Goal: Task Accomplishment & Management: Manage account settings

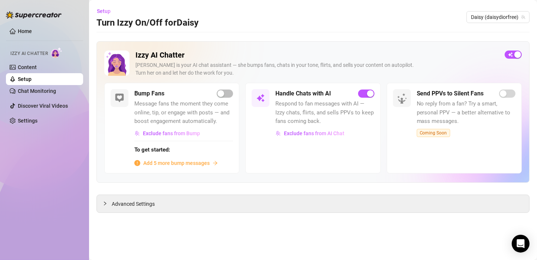
click at [31, 188] on div "Home Izzy AI Chatter Content Setup Chat Monitoring Discover Viral Videos Settin…" at bounding box center [44, 126] width 77 height 253
click at [61, 193] on div "Home Izzy AI Chatter Content Setup Chat Monitoring Discover Viral Videos Settin…" at bounding box center [44, 126] width 77 height 253
click at [63, 179] on div "Home Izzy AI Chatter Content Setup Chat Monitoring Discover Viral Videos Settin…" at bounding box center [44, 126] width 77 height 253
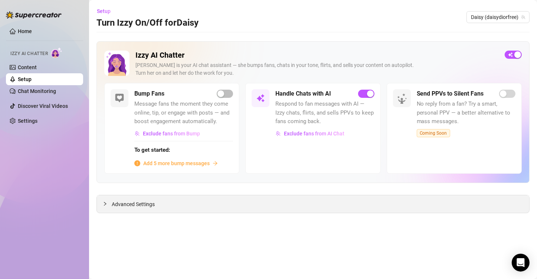
drag, startPoint x: 83, startPoint y: 218, endPoint x: 517, endPoint y: 197, distance: 434.3
click at [98, 220] on div "Home Izzy AI Chatter Content Setup Chat Monitoring Discover Viral Videos Settin…" at bounding box center [268, 139] width 537 height 279
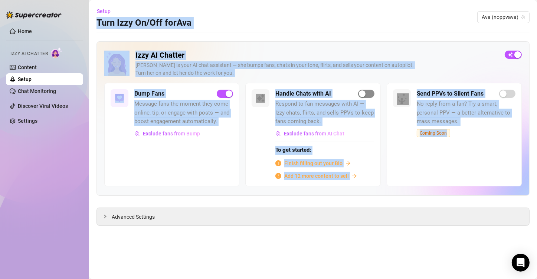
click at [366, 96] on span "button" at bounding box center [366, 94] width 16 height 8
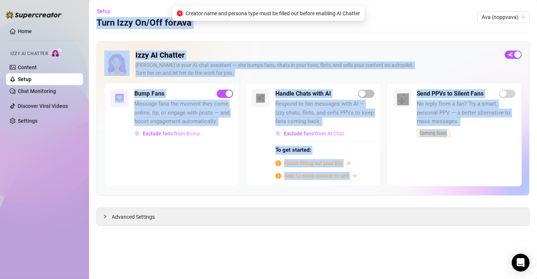
click at [303, 53] on h2 "Izzy AI Chatter" at bounding box center [318, 55] width 364 height 9
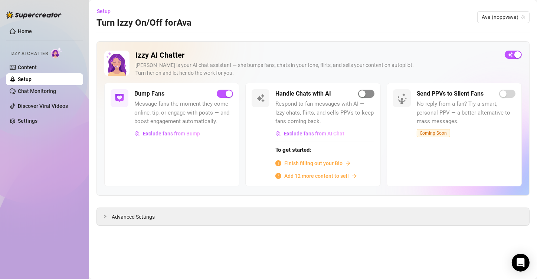
click at [370, 91] on span "button" at bounding box center [366, 94] width 16 height 8
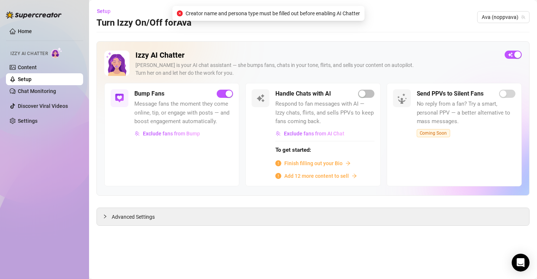
click at [326, 164] on span "Finish filling out your Bio" at bounding box center [314, 163] width 58 height 8
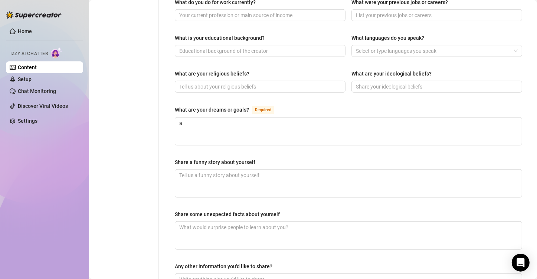
scroll to position [464, 0]
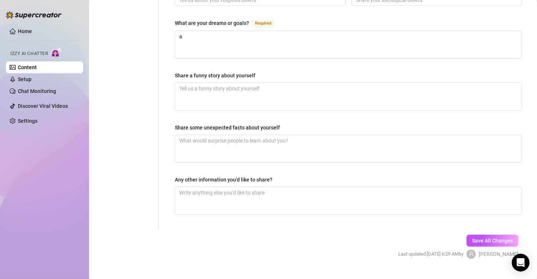
click at [217, 71] on div "Share a funny story about yourself" at bounding box center [349, 76] width 348 height 11
click at [215, 83] on textarea "Share a funny story about yourself" at bounding box center [348, 96] width 347 height 27
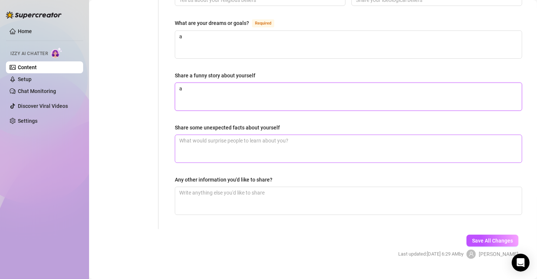
type textarea "a"
click at [212, 135] on textarea "Share some unexpected facts about yourself" at bounding box center [348, 148] width 347 height 27
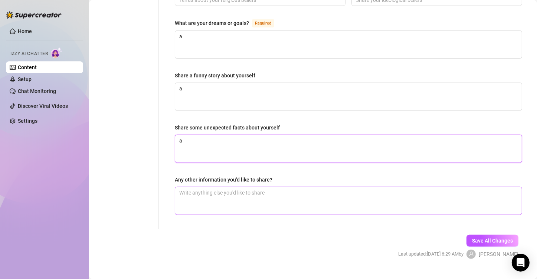
type textarea "a"
click at [206, 188] on textarea "Any other information you'd like to share?" at bounding box center [348, 200] width 347 height 27
type textarea "a"
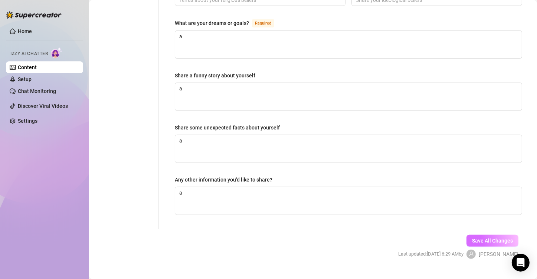
click at [474, 237] on span "Save All Changes" at bounding box center [492, 240] width 41 height 6
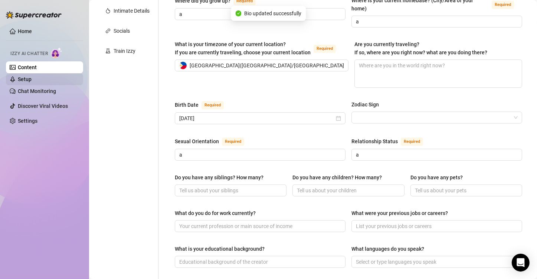
scroll to position [56, 0]
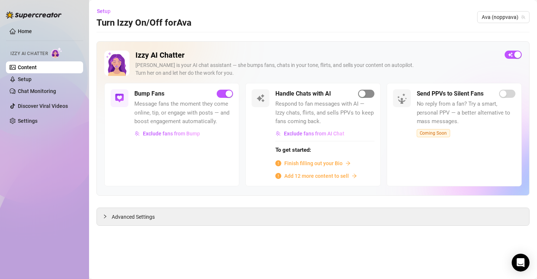
click at [359, 91] on div "button" at bounding box center [362, 93] width 7 height 7
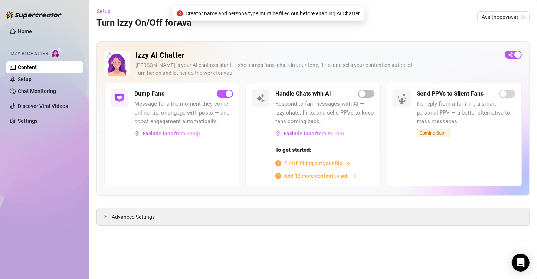
click at [312, 174] on span "Add 12 more content to sell" at bounding box center [317, 176] width 65 height 8
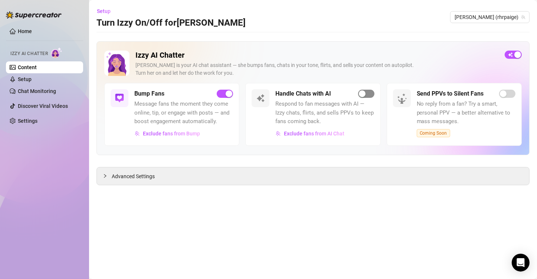
click at [367, 93] on span "button" at bounding box center [366, 94] width 16 height 8
